Goal: Navigation & Orientation: Find specific page/section

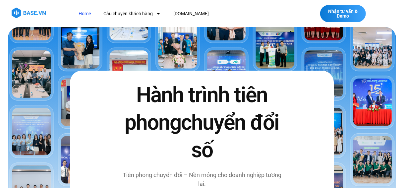
click at [86, 12] on link "Home" at bounding box center [85, 14] width 22 height 12
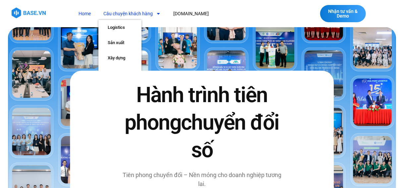
click at [124, 13] on link "Câu chuyện khách hàng" at bounding box center [132, 14] width 67 height 12
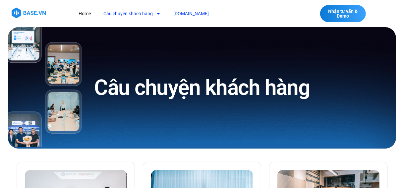
click at [180, 12] on link "[DOMAIN_NAME]" at bounding box center [191, 14] width 45 height 12
